Goal: Register for event/course

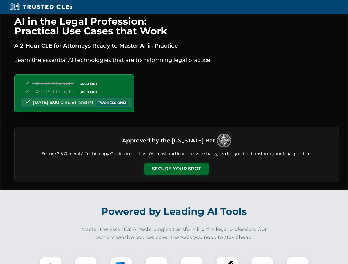
click at [176, 169] on button "Secure Your Spot" at bounding box center [176, 169] width 64 height 13
click at [51, 261] on img at bounding box center [51, 268] width 16 height 16
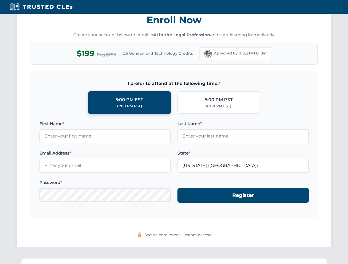
scroll to position [541, 0]
